Goal: Find contact information: Find contact information

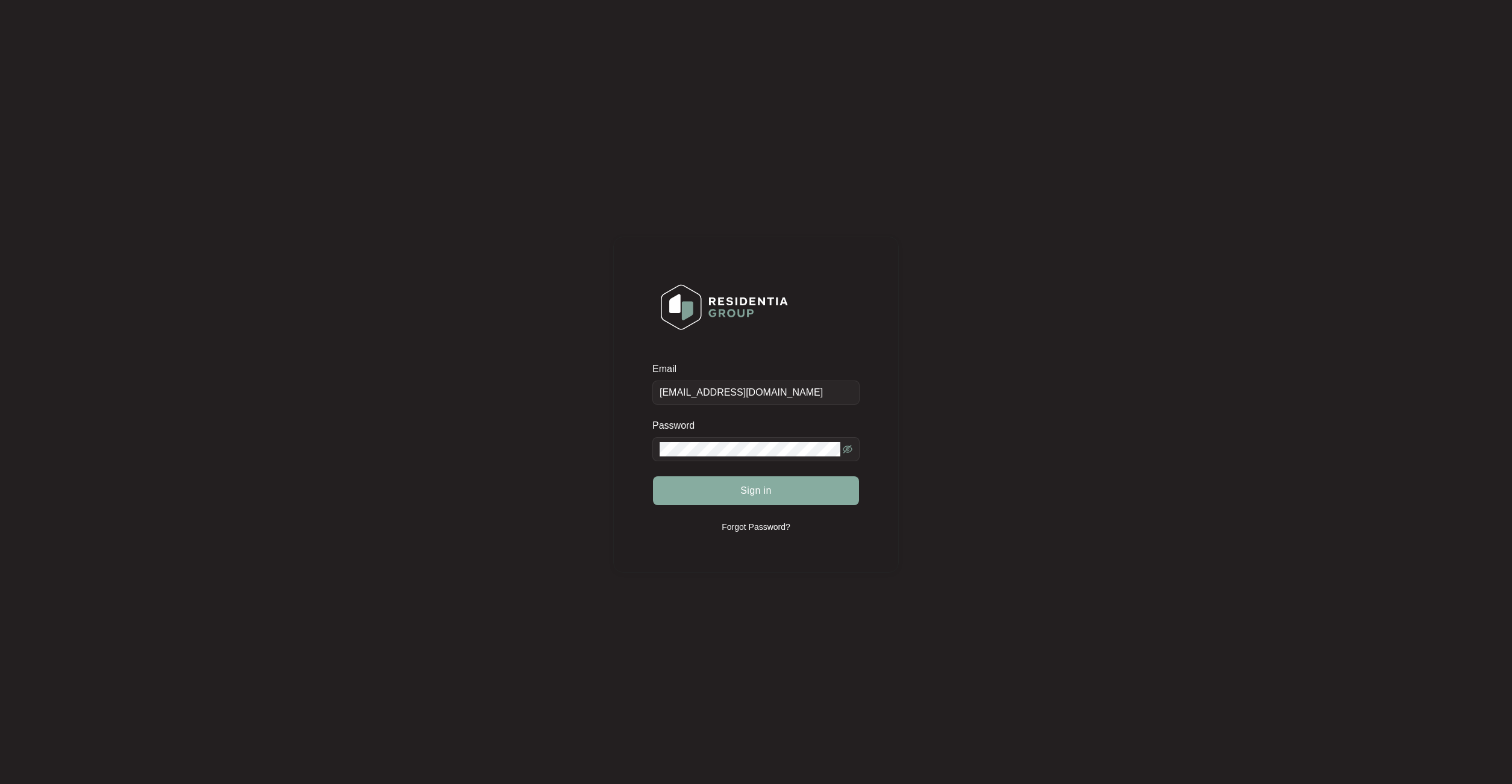
click at [779, 490] on button "Sign in" at bounding box center [756, 490] width 206 height 29
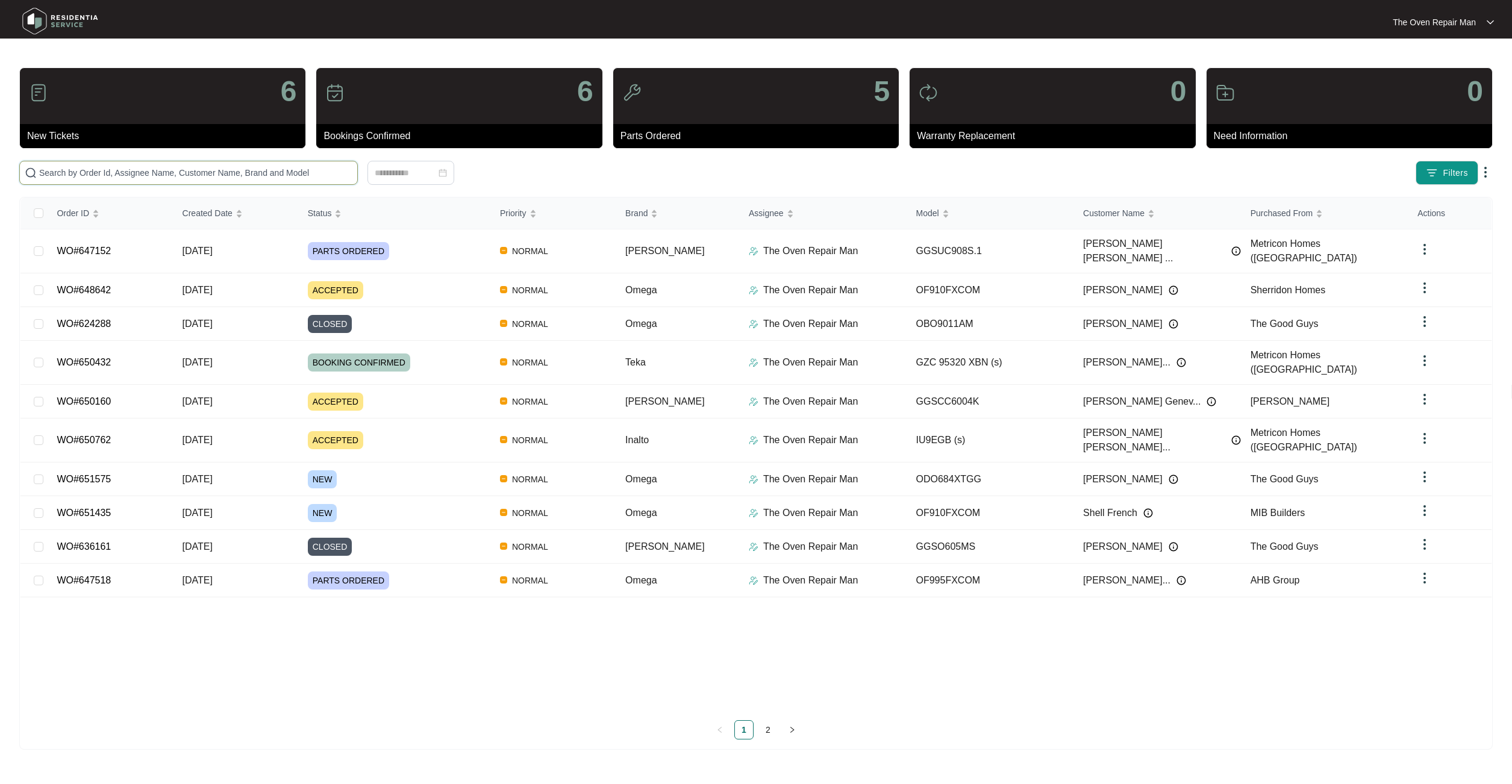
click at [239, 174] on input "text" at bounding box center [196, 173] width 313 height 13
paste input "648642"
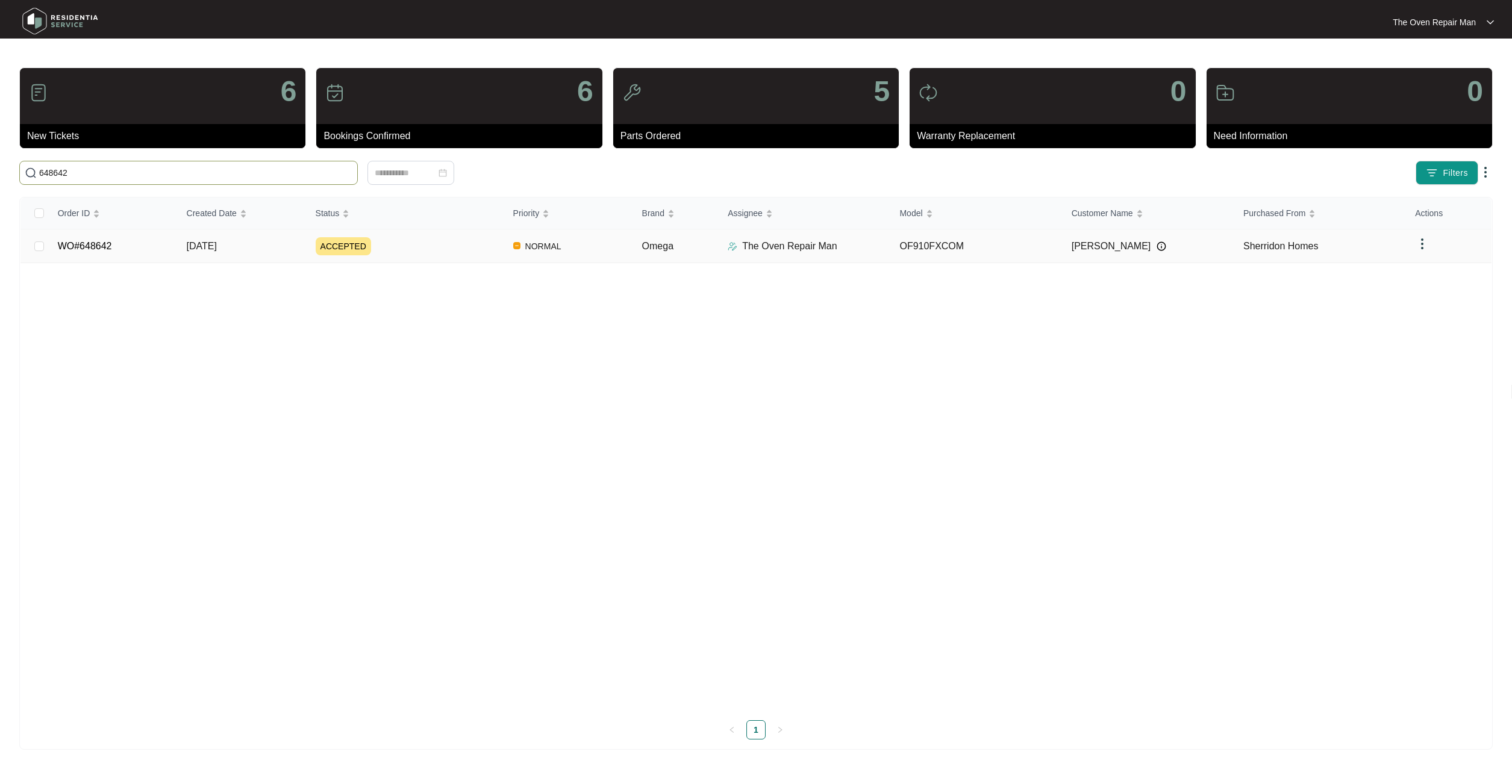
type input "648642"
click at [391, 249] on div "ACCEPTED" at bounding box center [409, 246] width 188 height 18
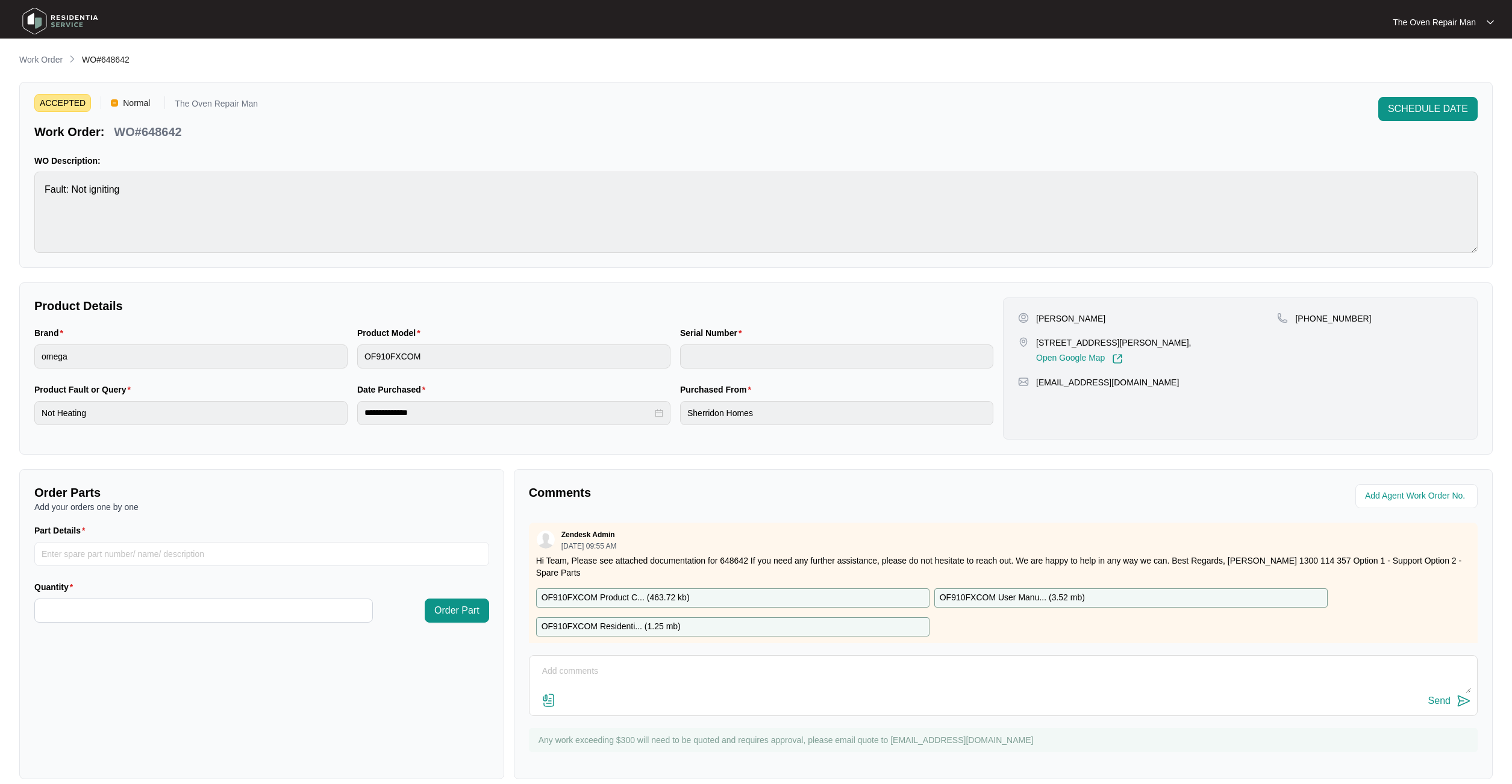
drag, startPoint x: 1193, startPoint y: 342, endPoint x: 1034, endPoint y: 346, distance: 159.1
click at [1034, 346] on div "[STREET_ADDRESS][PERSON_NAME], Open Google Map" at bounding box center [1148, 350] width 259 height 28
copy p "[STREET_ADDRESS][PERSON_NAME],"
click at [1204, 346] on div "[STREET_ADDRESS][PERSON_NAME], Open Google Map" at bounding box center [1148, 350] width 259 height 28
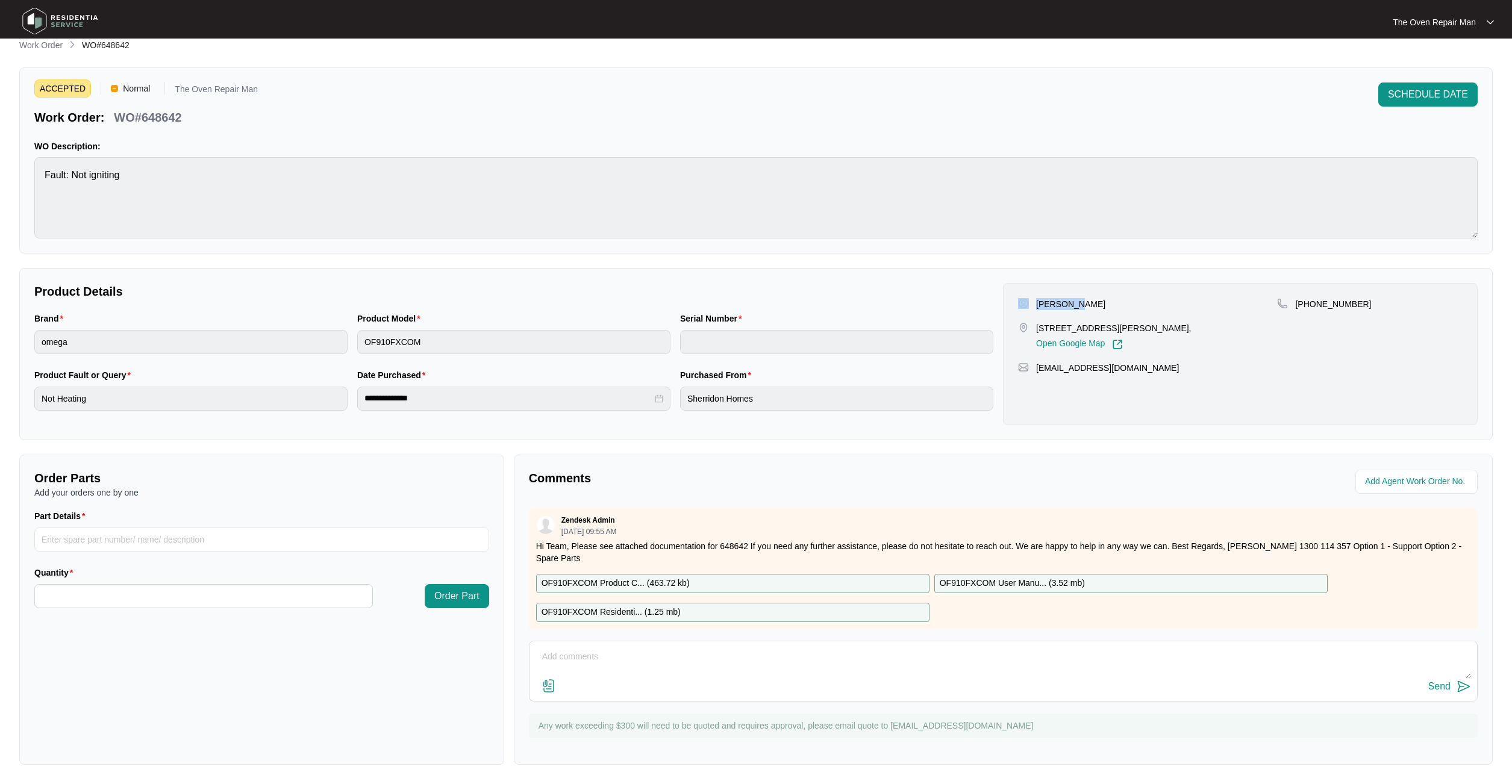
drag, startPoint x: 1011, startPoint y: 304, endPoint x: 1104, endPoint y: 304, distance: 93.0
click at [1104, 304] on div "[PERSON_NAME] [STREET_ADDRESS][PERSON_NAME], Open Google Map [PHONE_NUMBER] [EM…" at bounding box center [1240, 353] width 474 height 142
click at [1104, 304] on div "[PERSON_NAME]" at bounding box center [1148, 304] width 259 height 12
drag, startPoint x: 1104, startPoint y: 304, endPoint x: 1018, endPoint y: 302, distance: 86.0
click at [1018, 302] on div "[PERSON_NAME] [STREET_ADDRESS][PERSON_NAME], Open Google Map [PHONE_NUMBER] [EM…" at bounding box center [1240, 353] width 474 height 142
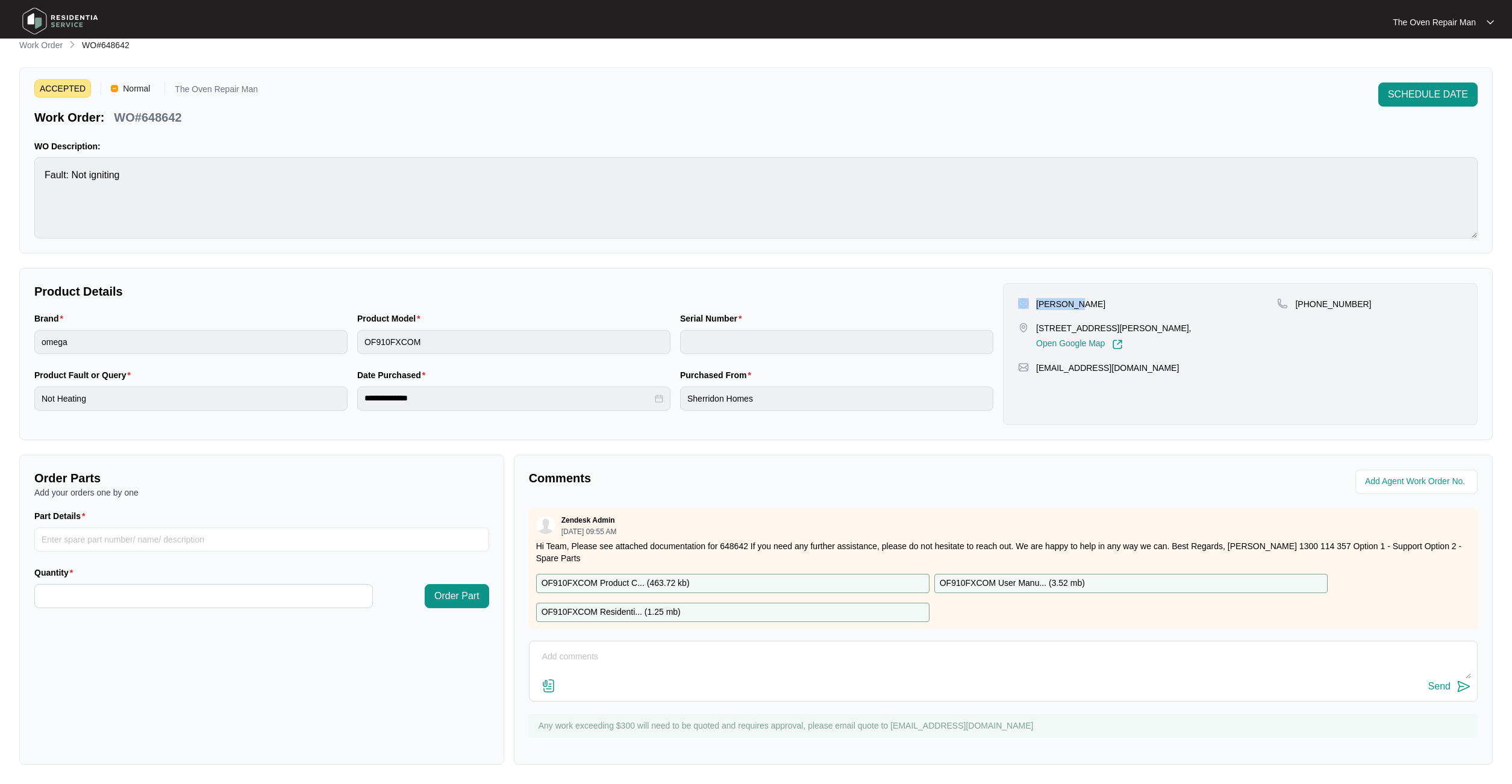
click at [1111, 301] on div "[PERSON_NAME]" at bounding box center [1148, 304] width 259 height 12
drag, startPoint x: 1134, startPoint y: 369, endPoint x: 1101, endPoint y: 369, distance: 33.0
click at [1032, 369] on div "[EMAIL_ADDRESS][DOMAIN_NAME]" at bounding box center [1241, 368] width 445 height 12
click at [1200, 370] on div "[EMAIL_ADDRESS][DOMAIN_NAME]" at bounding box center [1241, 368] width 445 height 12
drag, startPoint x: 1202, startPoint y: 325, endPoint x: 1028, endPoint y: 327, distance: 174.0
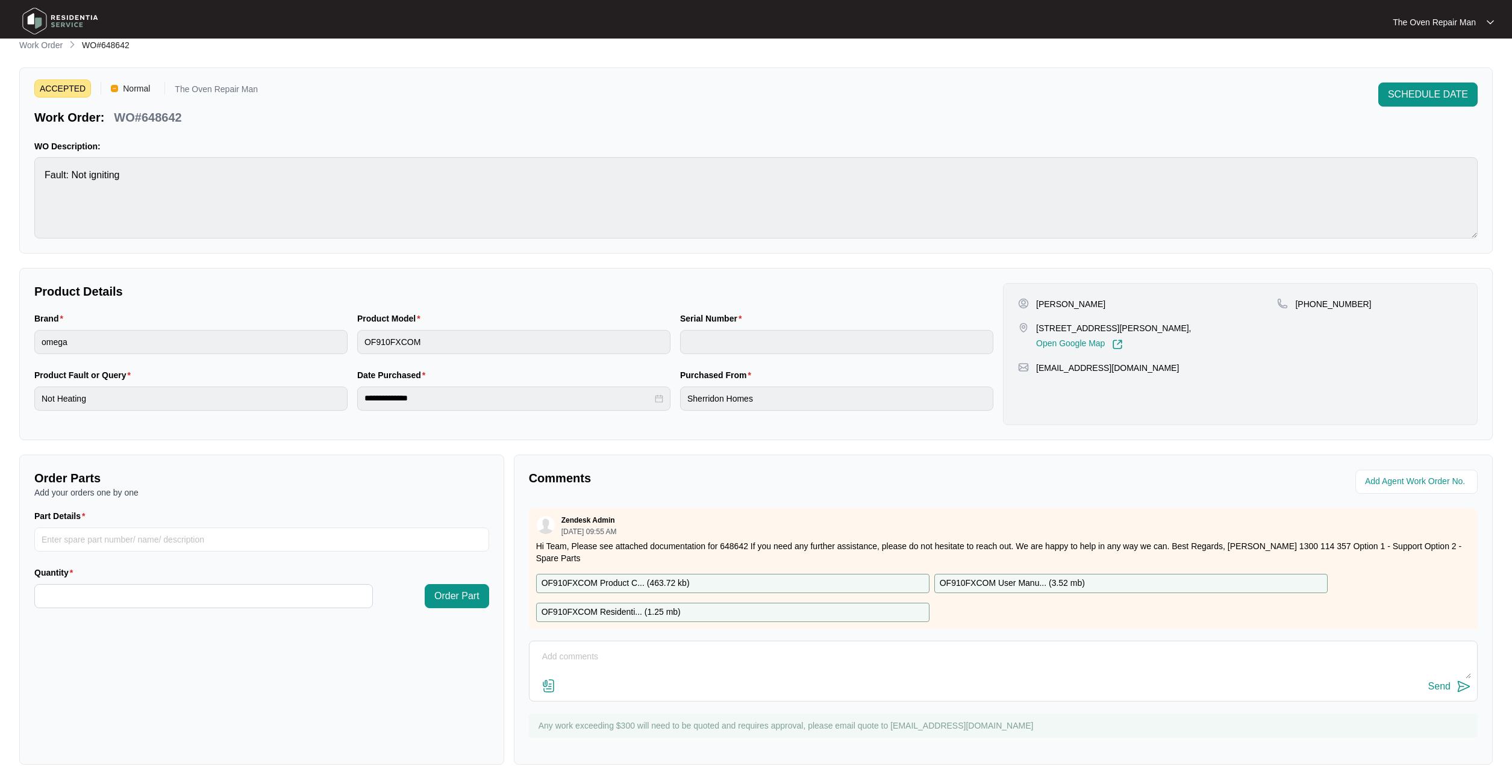
click at [1028, 327] on div "[STREET_ADDRESS][PERSON_NAME], Open Google Map" at bounding box center [1148, 336] width 259 height 28
click at [1091, 314] on div "[PERSON_NAME] [STREET_ADDRESS][PERSON_NAME], Open Google Map" at bounding box center [1148, 324] width 259 height 52
drag, startPoint x: 1092, startPoint y: 304, endPoint x: 1027, endPoint y: 301, distance: 65.1
click at [1027, 301] on div "[PERSON_NAME]" at bounding box center [1148, 304] width 259 height 12
click at [1114, 302] on div "[PERSON_NAME]" at bounding box center [1148, 304] width 259 height 12
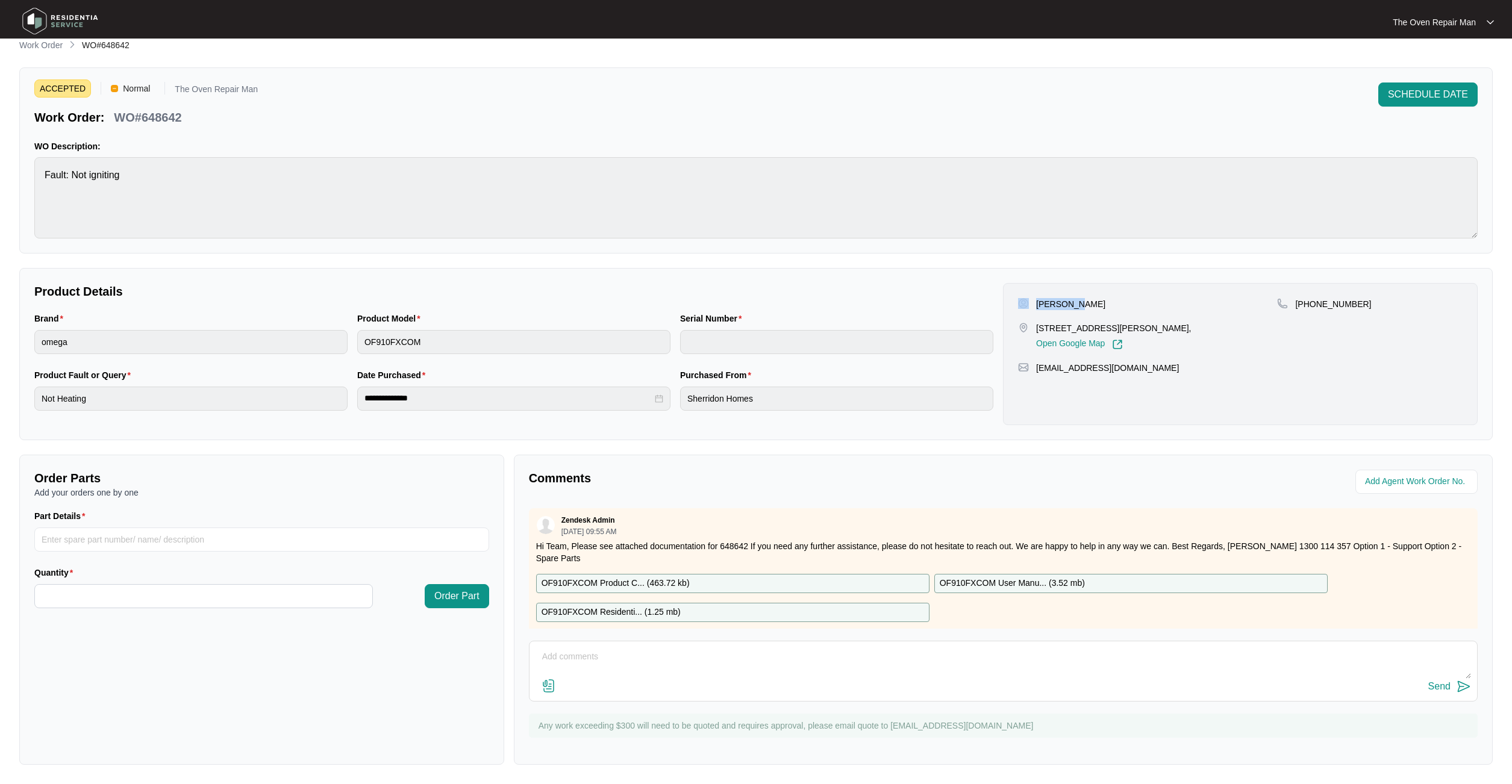
drag, startPoint x: 1107, startPoint y: 303, endPoint x: 1023, endPoint y: 302, distance: 84.0
click at [1023, 302] on div "[PERSON_NAME]" at bounding box center [1148, 304] width 259 height 12
click at [1110, 299] on div "[PERSON_NAME]" at bounding box center [1148, 304] width 259 height 12
drag, startPoint x: 1097, startPoint y: 303, endPoint x: 1024, endPoint y: 306, distance: 73.1
click at [1012, 307] on div "[PERSON_NAME] [STREET_ADDRESS][PERSON_NAME], Open Google Map [PHONE_NUMBER] [EM…" at bounding box center [1240, 353] width 474 height 142
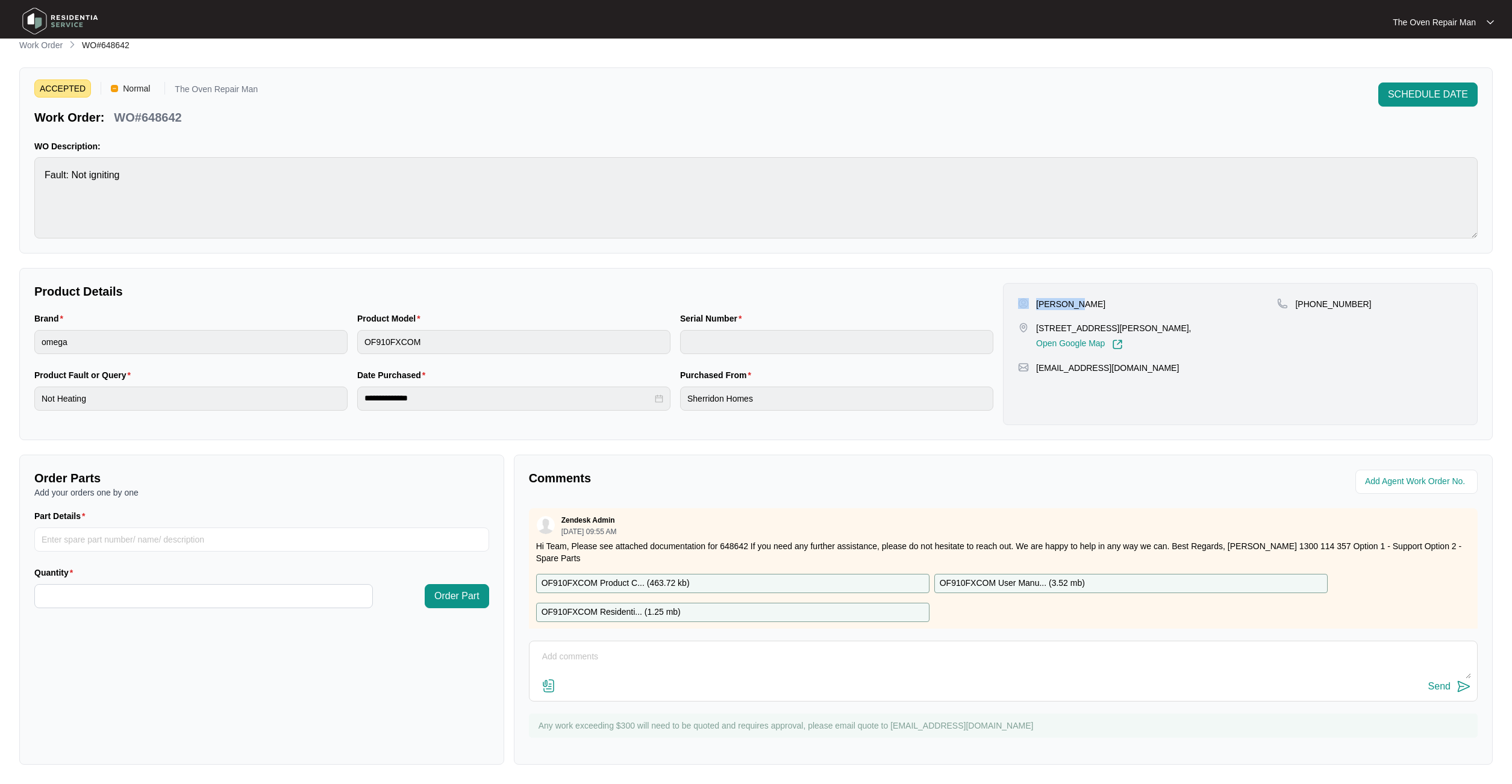
click at [1118, 300] on div "[PERSON_NAME]" at bounding box center [1148, 304] width 259 height 12
drag, startPoint x: 1056, startPoint y: 300, endPoint x: 1100, endPoint y: 299, distance: 44.0
click at [1009, 300] on div "[PERSON_NAME] [STREET_ADDRESS][PERSON_NAME], Open Google Map [PHONE_NUMBER] [EM…" at bounding box center [1240, 353] width 474 height 142
drag, startPoint x: 1101, startPoint y: 299, endPoint x: 1094, endPoint y: 303, distance: 8.1
click at [1013, 301] on div "[PERSON_NAME] [STREET_ADDRESS][PERSON_NAME], Open Google Map [PHONE_NUMBER] [EM…" at bounding box center [1240, 353] width 474 height 142
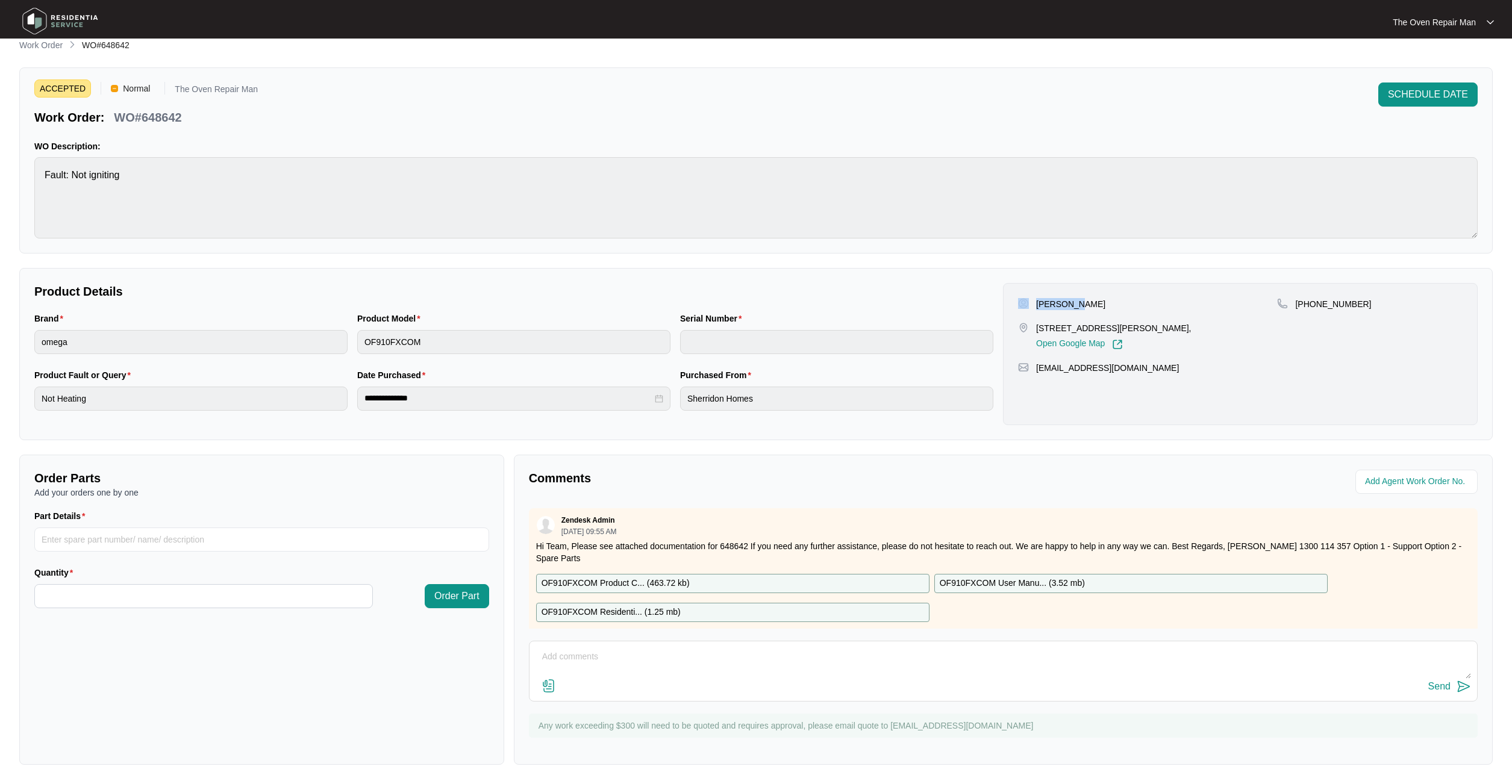
drag, startPoint x: 1113, startPoint y: 302, endPoint x: 1075, endPoint y: 301, distance: 38.0
click at [1032, 304] on div "[PERSON_NAME]" at bounding box center [1148, 304] width 259 height 12
click at [1110, 301] on div "[PERSON_NAME]" at bounding box center [1148, 304] width 259 height 12
drag, startPoint x: 1088, startPoint y: 302, endPoint x: 1096, endPoint y: 301, distance: 8.1
click at [999, 302] on div "[PERSON_NAME] [STREET_ADDRESS][PERSON_NAME], Open Google Map [PHONE_NUMBER] [EM…" at bounding box center [1240, 353] width 484 height 142
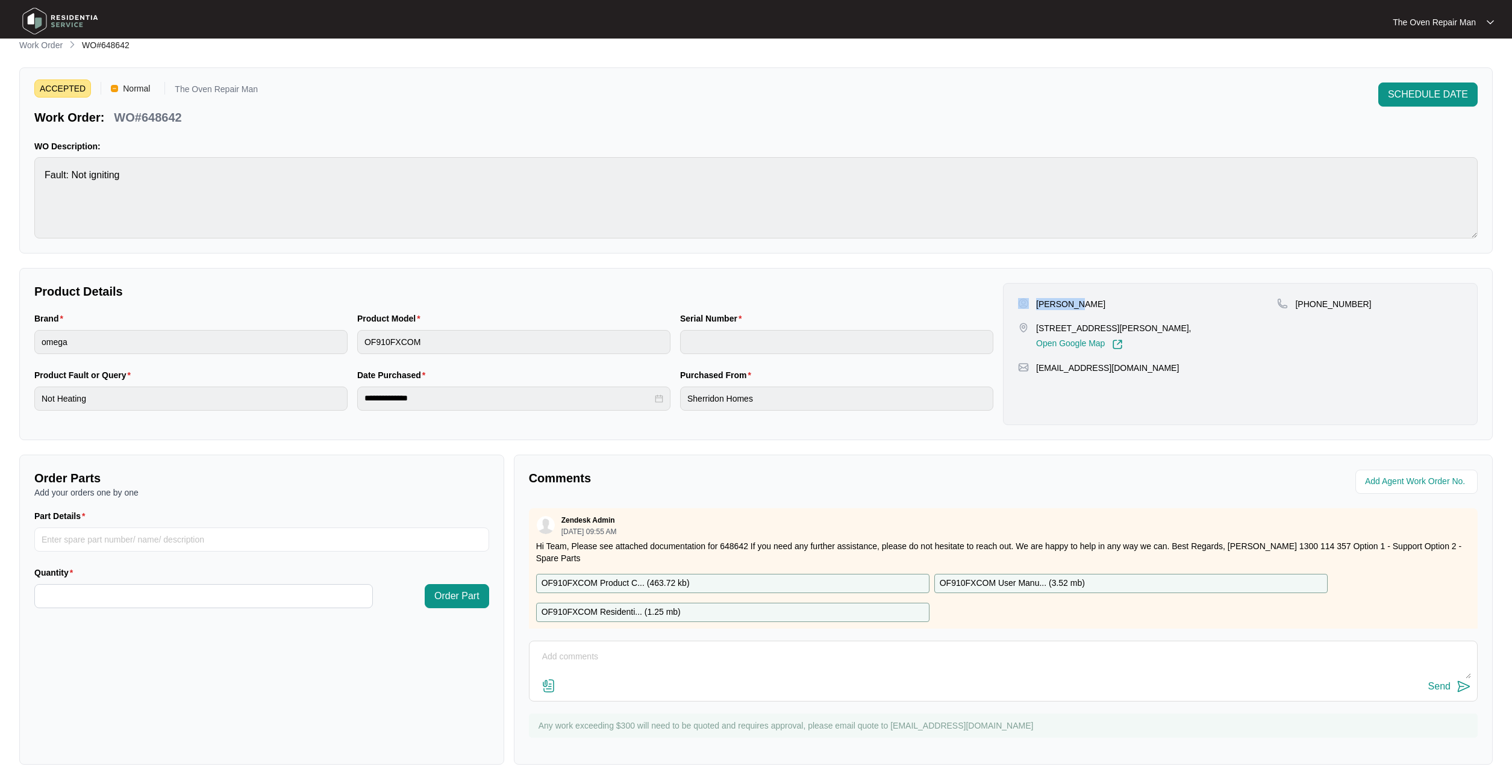
click at [1102, 301] on div "[PERSON_NAME]" at bounding box center [1148, 304] width 259 height 12
drag, startPoint x: 1052, startPoint y: 304, endPoint x: 1019, endPoint y: 303, distance: 33.0
click at [1019, 303] on div "[PERSON_NAME]" at bounding box center [1148, 304] width 259 height 12
click at [1080, 296] on div "[PERSON_NAME] [STREET_ADDRESS][PERSON_NAME], Open Google Map [PHONE_NUMBER] [EM…" at bounding box center [1240, 353] width 474 height 142
drag, startPoint x: 1224, startPoint y: 325, endPoint x: 1218, endPoint y: 323, distance: 6.3
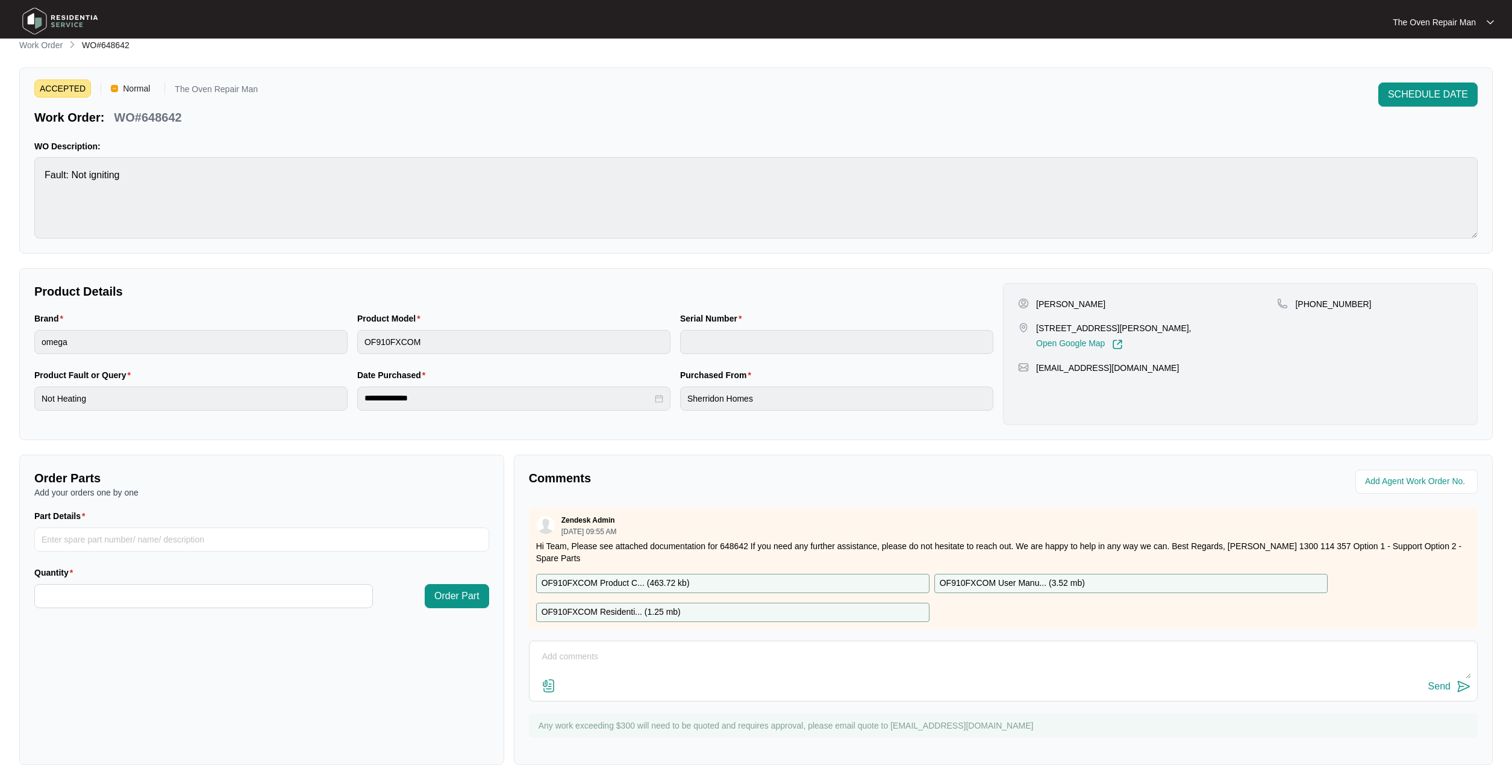
click at [1083, 328] on div "[STREET_ADDRESS][PERSON_NAME], Open Google Map" at bounding box center [1148, 336] width 259 height 28
click at [1218, 323] on div "[STREET_ADDRESS][PERSON_NAME], Open Google Map" at bounding box center [1148, 336] width 259 height 28
drag, startPoint x: 1037, startPoint y: 303, endPoint x: 1071, endPoint y: 301, distance: 34.1
click at [1084, 301] on div "[PERSON_NAME]" at bounding box center [1148, 304] width 259 height 12
copy p "[PERSON_NAME]"
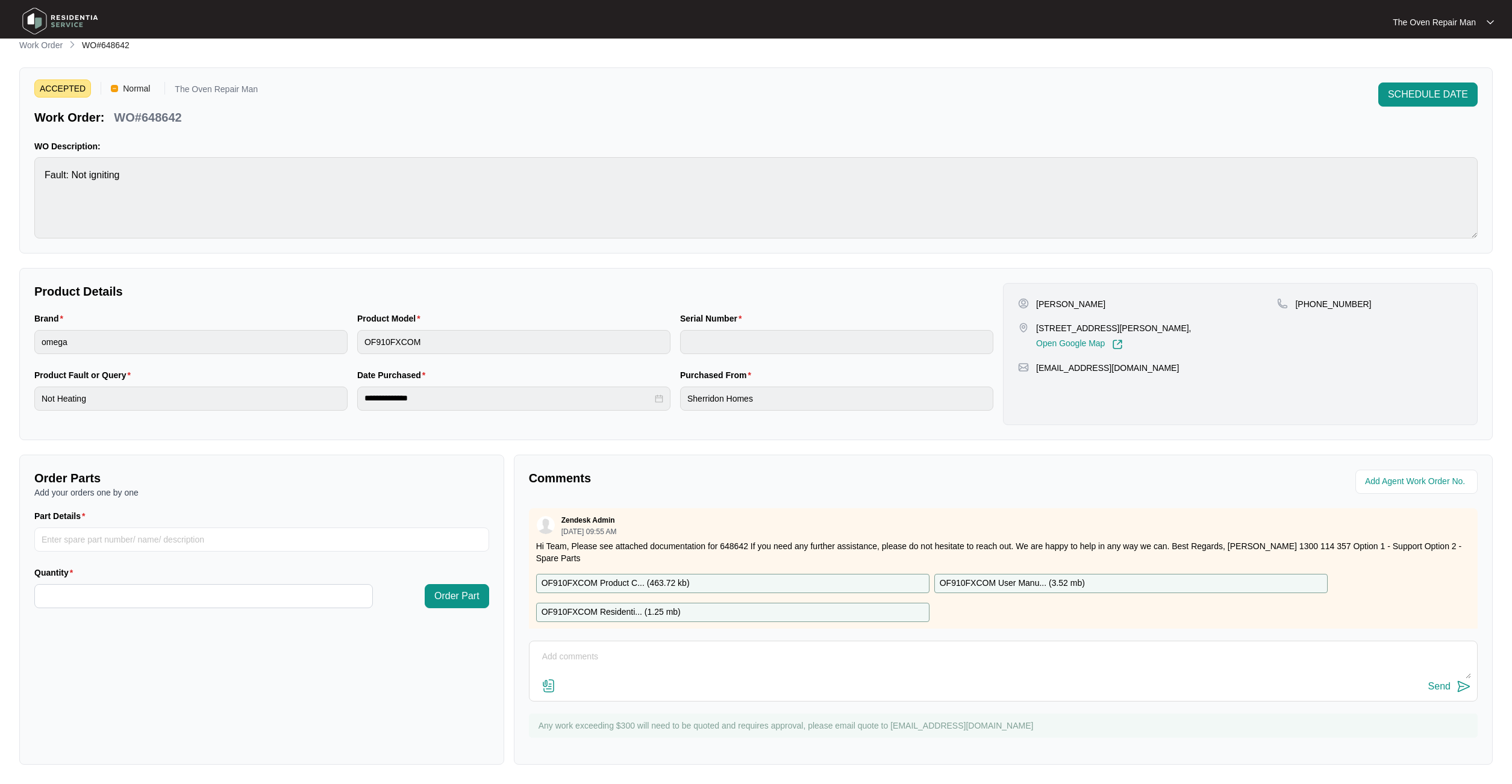
click at [1189, 361] on div "[PERSON_NAME] [STREET_ADDRESS][PERSON_NAME], Open Google Map [PHONE_NUMBER] [EM…" at bounding box center [1240, 353] width 474 height 142
drag, startPoint x: 1389, startPoint y: 307, endPoint x: 1290, endPoint y: 305, distance: 99.0
click at [1290, 305] on div "[PHONE_NUMBER]" at bounding box center [1369, 304] width 185 height 12
copy div "[PHONE_NUMBER]"
click at [964, 297] on p "Product Details" at bounding box center [513, 291] width 959 height 17
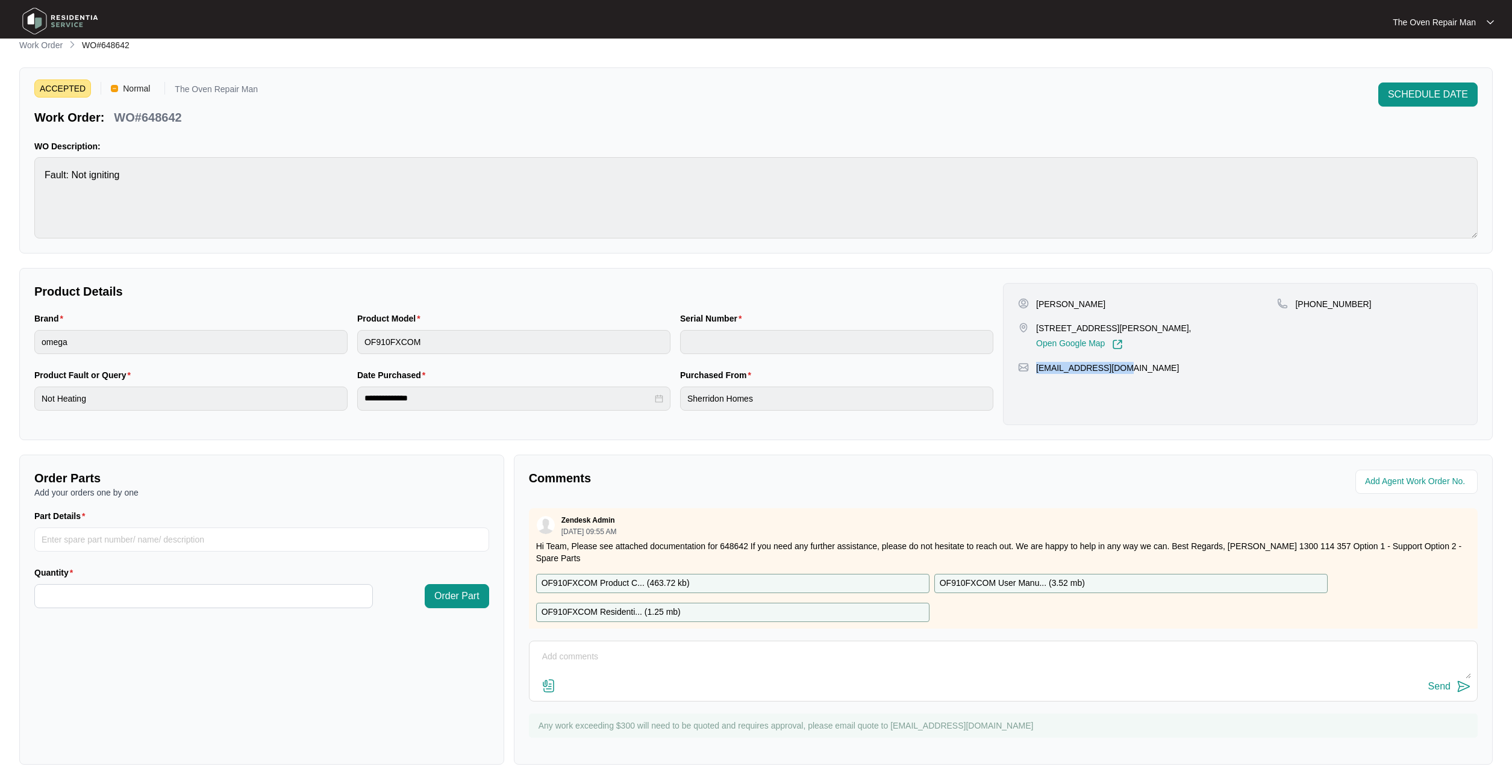
drag, startPoint x: 1156, startPoint y: 368, endPoint x: 1035, endPoint y: 369, distance: 121.0
click at [1035, 369] on div "[EMAIL_ADDRESS][DOMAIN_NAME]" at bounding box center [1241, 368] width 445 height 12
copy p "[EMAIL_ADDRESS][DOMAIN_NAME]"
click at [1163, 361] on div "[PERSON_NAME] [STREET_ADDRESS][PERSON_NAME], Open Google Map [PHONE_NUMBER] [EM…" at bounding box center [1240, 353] width 474 height 142
drag, startPoint x: 1202, startPoint y: 325, endPoint x: 1032, endPoint y: 330, distance: 170.1
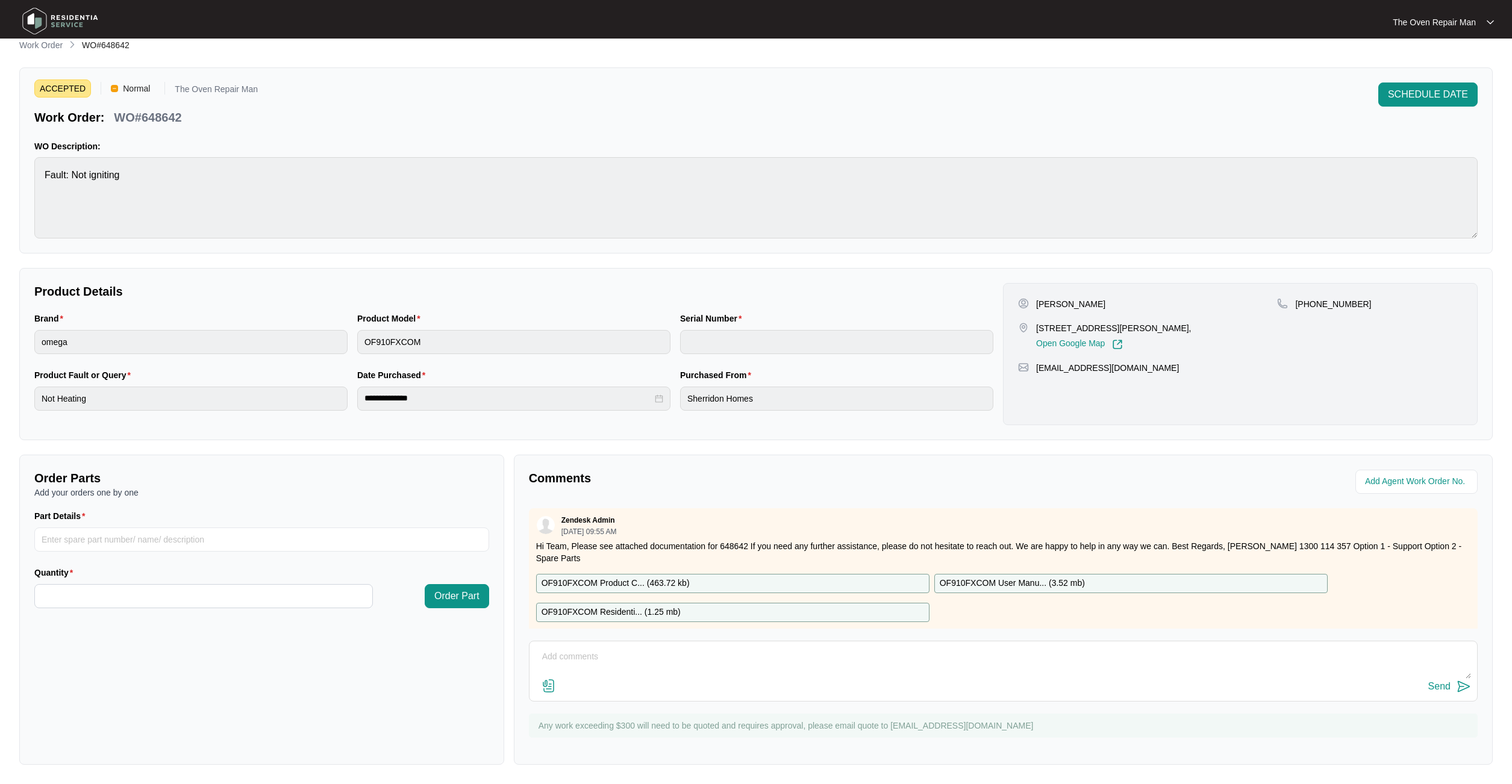
click at [1032, 330] on div "[STREET_ADDRESS][PERSON_NAME], Open Google Map" at bounding box center [1148, 336] width 259 height 28
copy div "[STREET_ADDRESS][PERSON_NAME],"
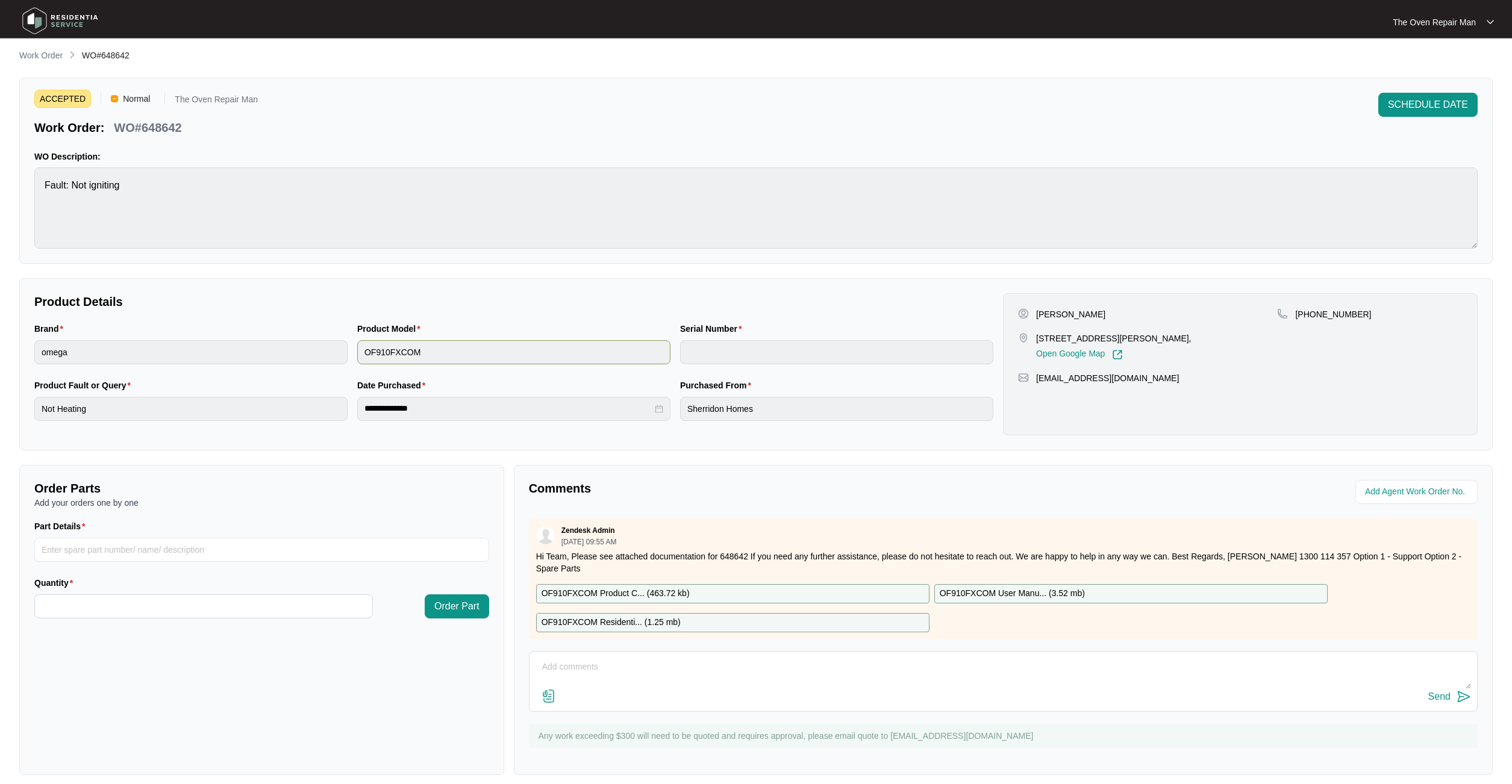
scroll to position [4, 0]
click at [431, 327] on div "Product Model" at bounding box center [514, 332] width 313 height 18
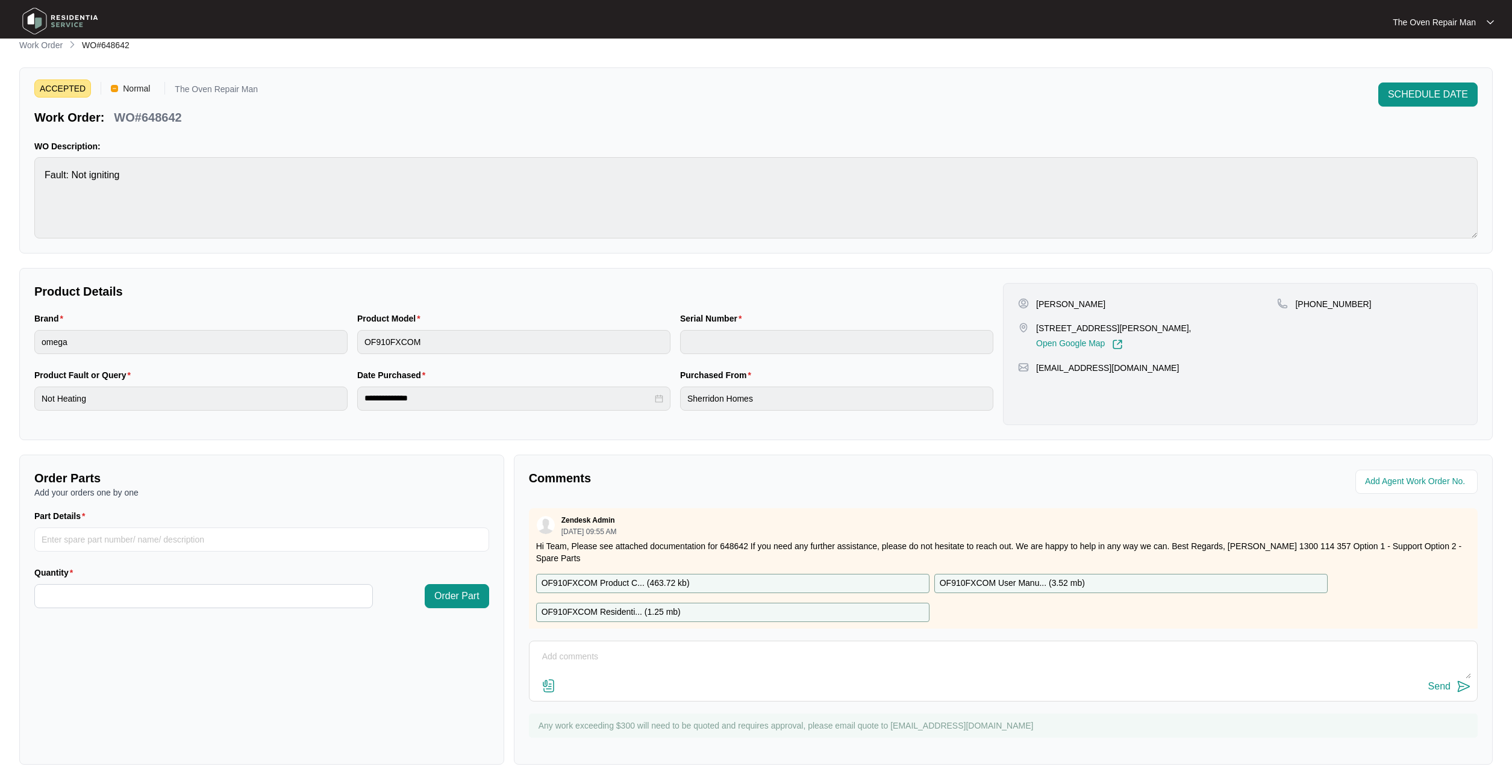
scroll to position [0, 0]
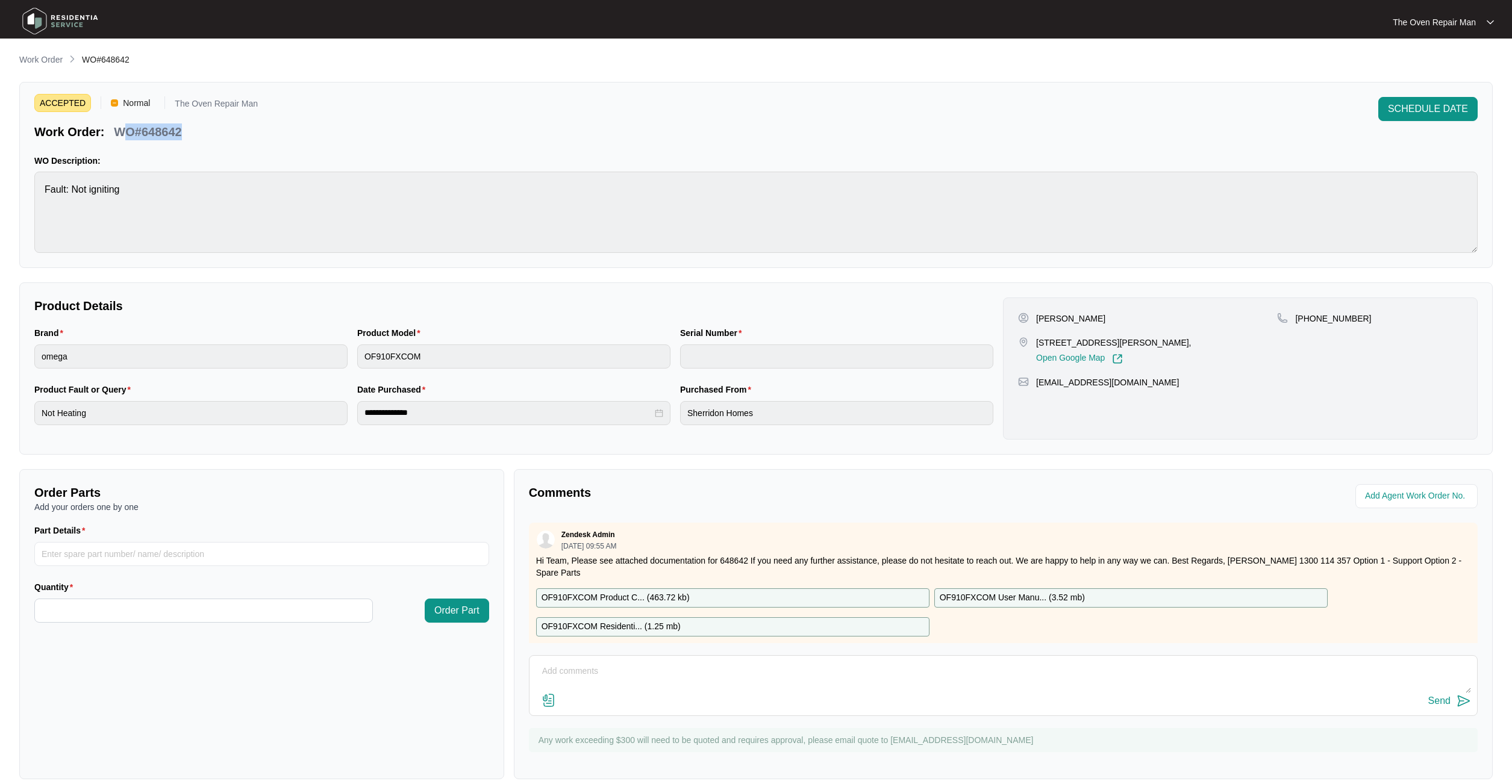
drag, startPoint x: 120, startPoint y: 126, endPoint x: 189, endPoint y: 125, distance: 69.0
click at [189, 125] on div "Work Order: WO#648642" at bounding box center [146, 129] width 223 height 21
drag, startPoint x: 189, startPoint y: 125, endPoint x: 204, endPoint y: 129, distance: 15.5
click at [189, 125] on div "Work Order: WO#648642" at bounding box center [146, 129] width 223 height 21
drag, startPoint x: 120, startPoint y: 131, endPoint x: 183, endPoint y: 128, distance: 63.1
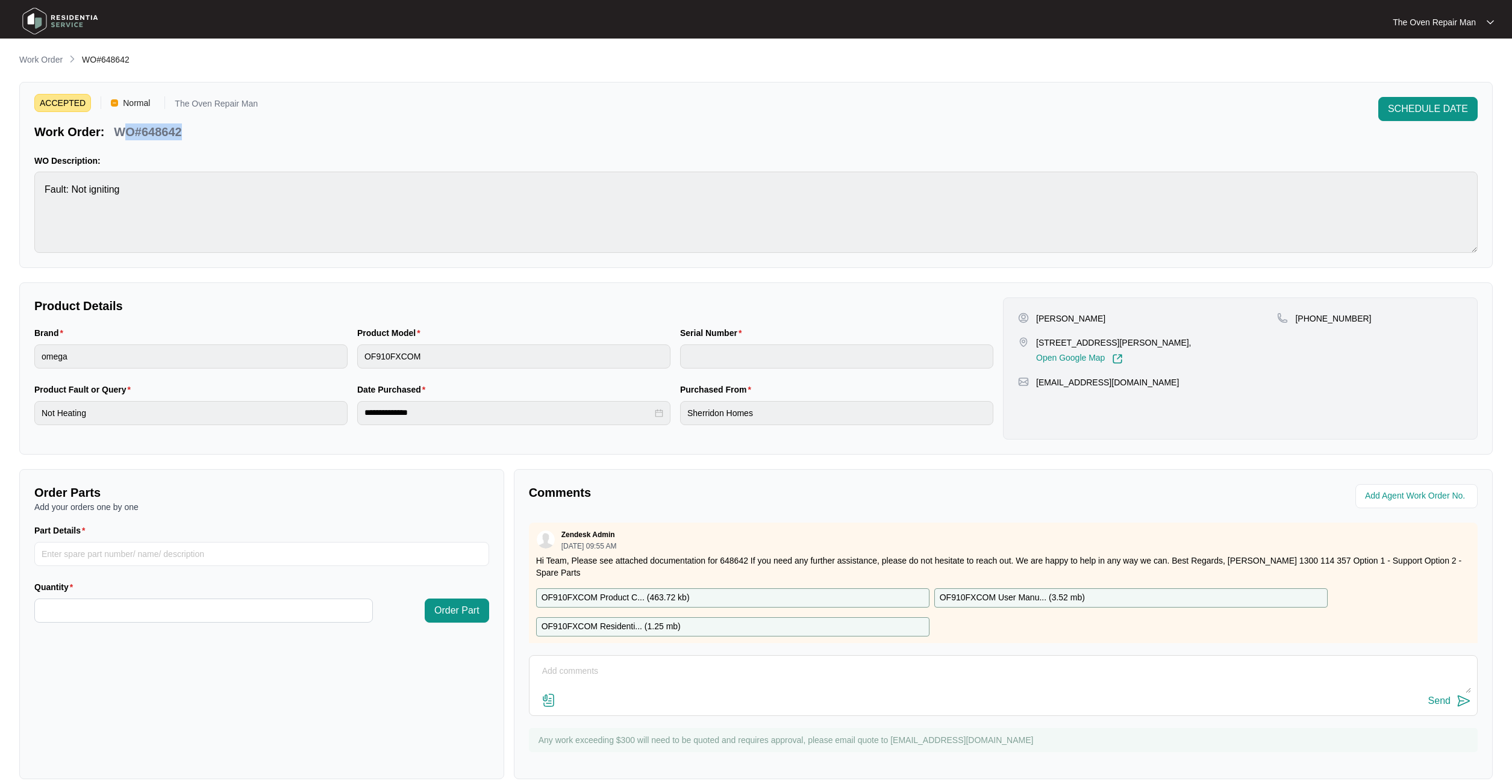
click at [183, 128] on div "WO#648642" at bounding box center [147, 129] width 77 height 21
drag, startPoint x: 179, startPoint y: 131, endPoint x: 155, endPoint y: 134, distance: 24.2
click at [143, 134] on div "WO#648642" at bounding box center [147, 129] width 77 height 21
copy p "648642"
